Goal: Task Accomplishment & Management: Use online tool/utility

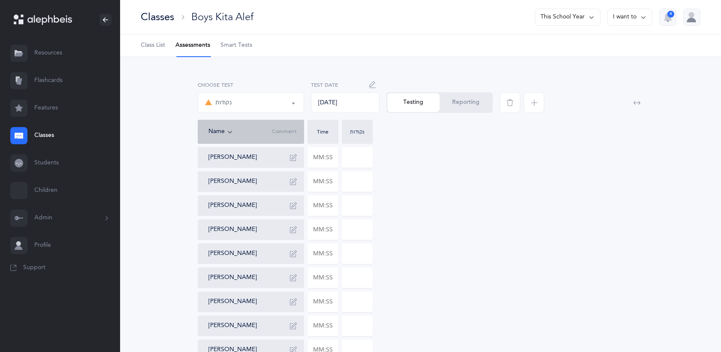
select select "3"
click at [48, 135] on link "Classes" at bounding box center [60, 135] width 120 height 27
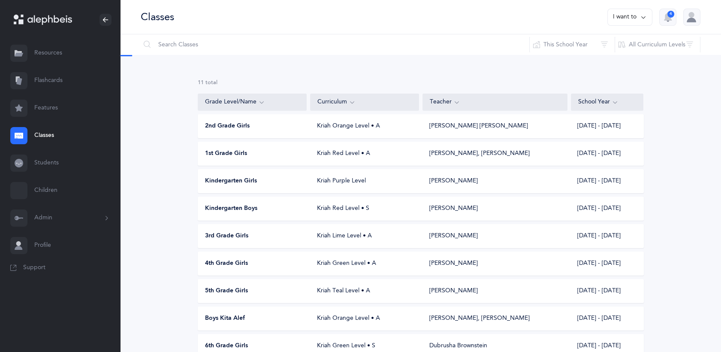
click at [50, 53] on link "Resources" at bounding box center [60, 52] width 120 height 27
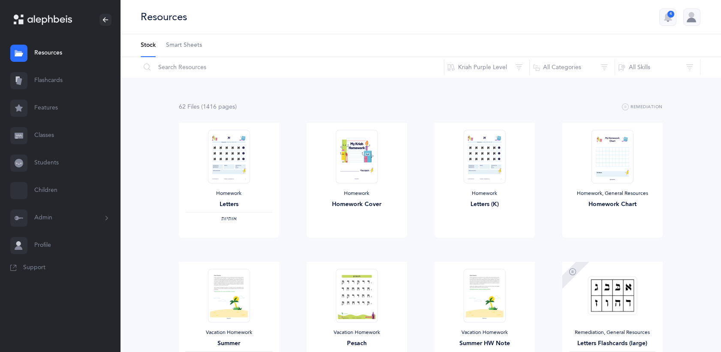
click at [42, 131] on link "Classes" at bounding box center [60, 135] width 120 height 27
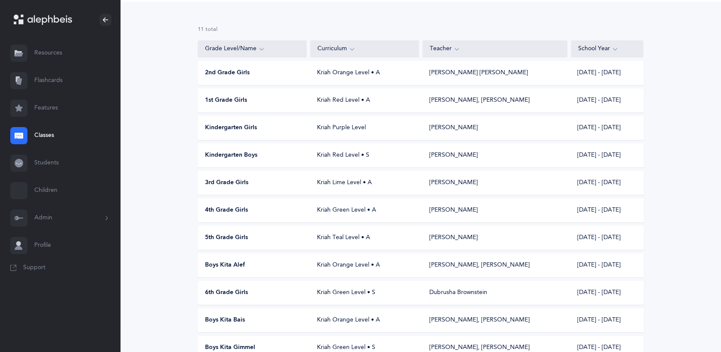
scroll to position [98, 0]
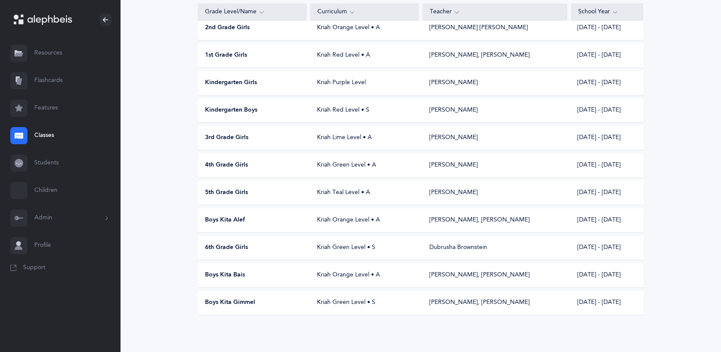
click at [367, 275] on div "Kriah Orange Level • A" at bounding box center [364, 275] width 109 height 9
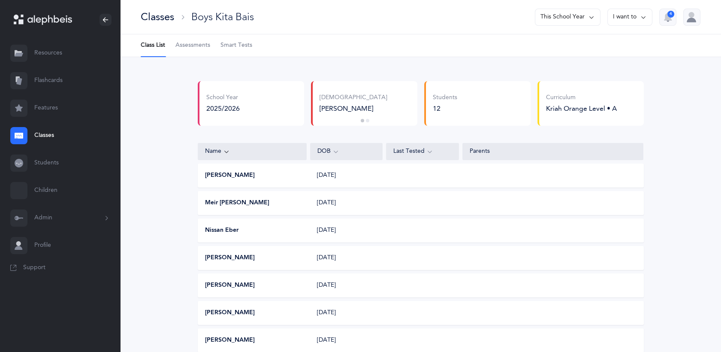
click at [192, 46] on span "Assessments" at bounding box center [192, 45] width 35 height 9
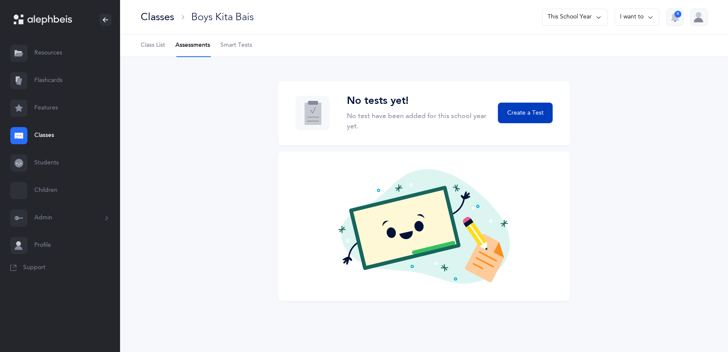
click at [511, 108] on button "Create a Test" at bounding box center [525, 112] width 55 height 21
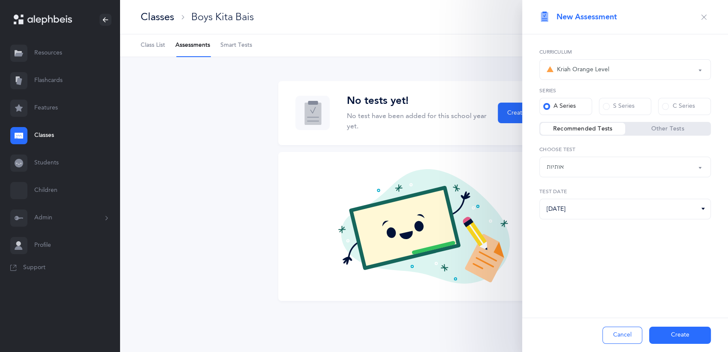
click at [632, 69] on div "Kriah Orange Level" at bounding box center [625, 69] width 157 height 15
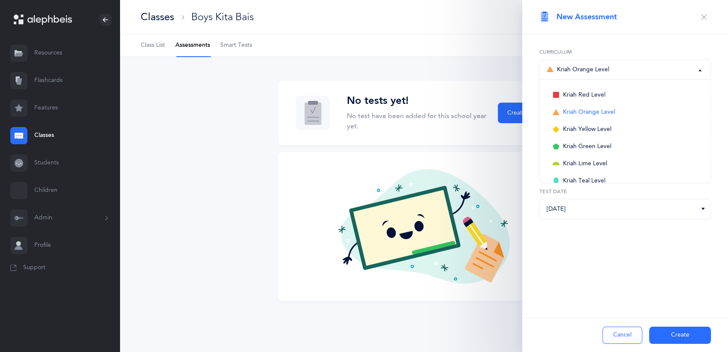
click at [674, 334] on button "Create" at bounding box center [680, 334] width 62 height 17
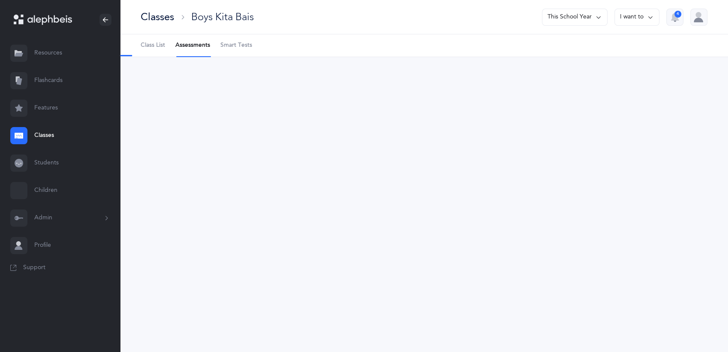
select select "2"
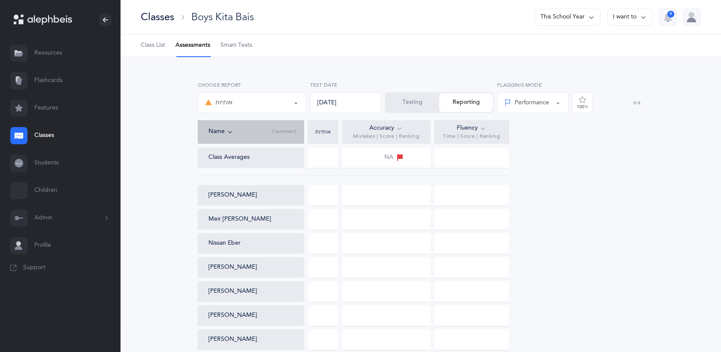
click at [402, 101] on button "Testing" at bounding box center [412, 102] width 54 height 19
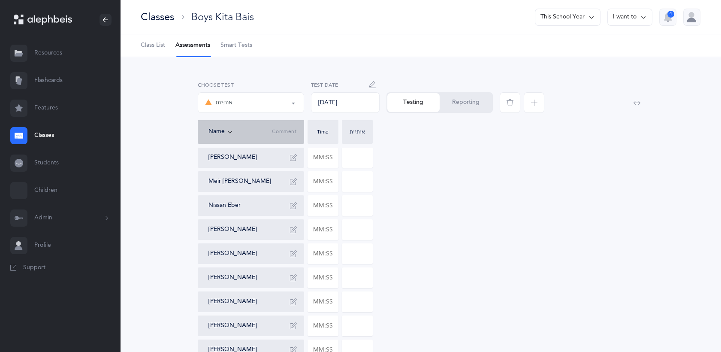
click at [537, 100] on span "button" at bounding box center [534, 102] width 21 height 21
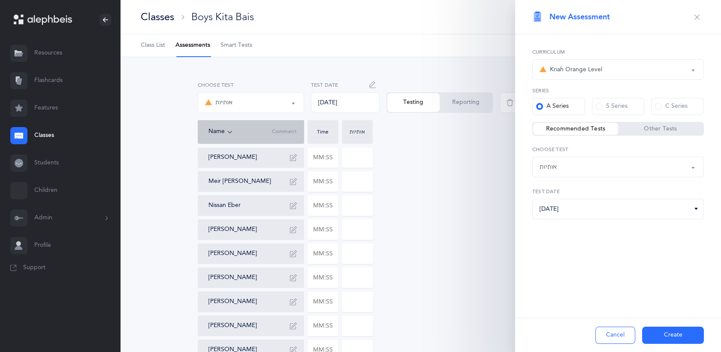
click at [573, 166] on div "אותיות" at bounding box center [617, 167] width 157 height 15
click at [567, 225] on span "אותיות ונקודות L2" at bounding box center [567, 227] width 45 height 8
select select "9"
click at [669, 334] on button "Create" at bounding box center [673, 334] width 62 height 17
